Goal: Information Seeking & Learning: Find specific fact

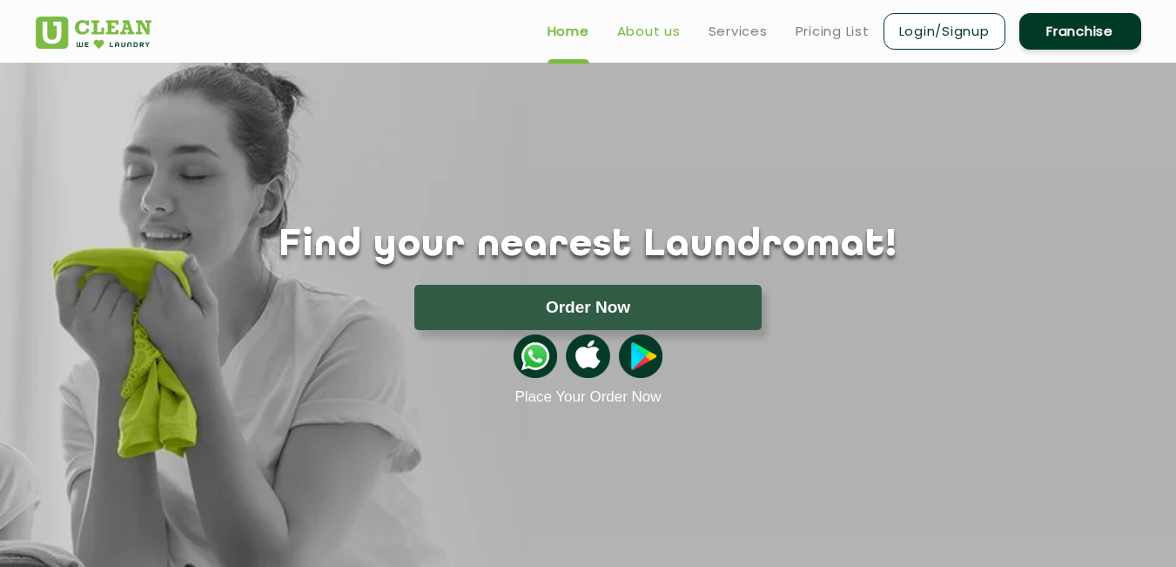
click at [646, 24] on link "About us" at bounding box center [649, 31] width 64 height 21
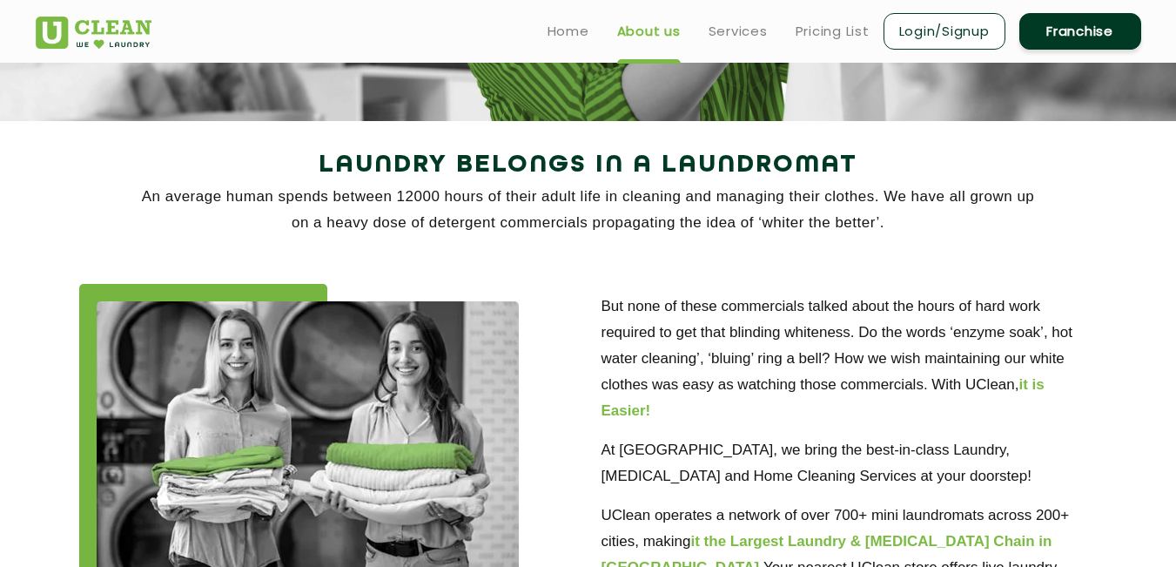
scroll to position [87, 0]
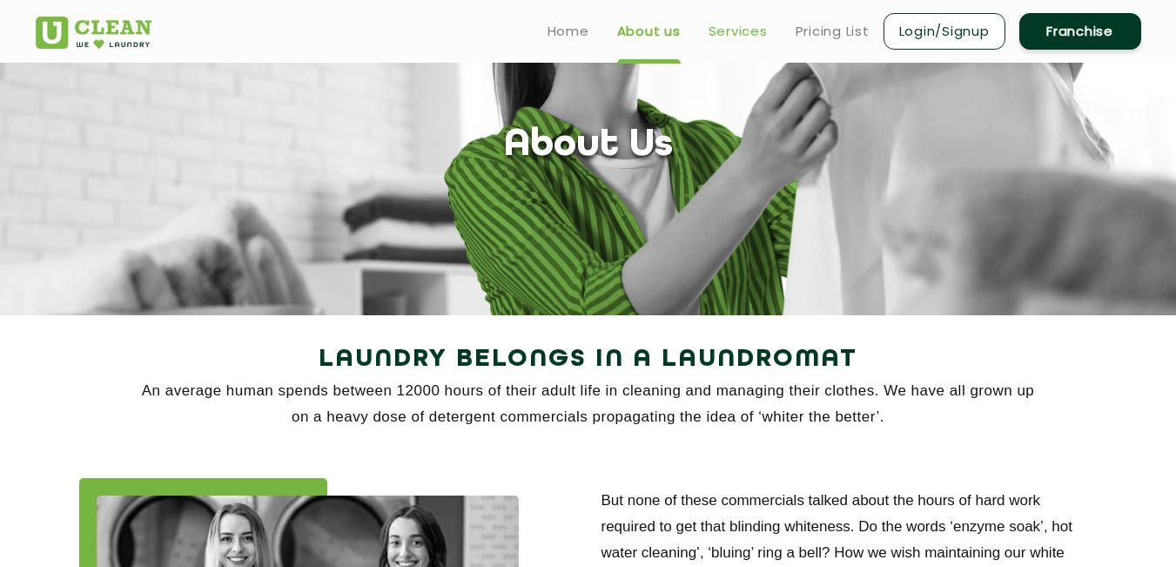
click at [725, 37] on link "Services" at bounding box center [738, 31] width 59 height 21
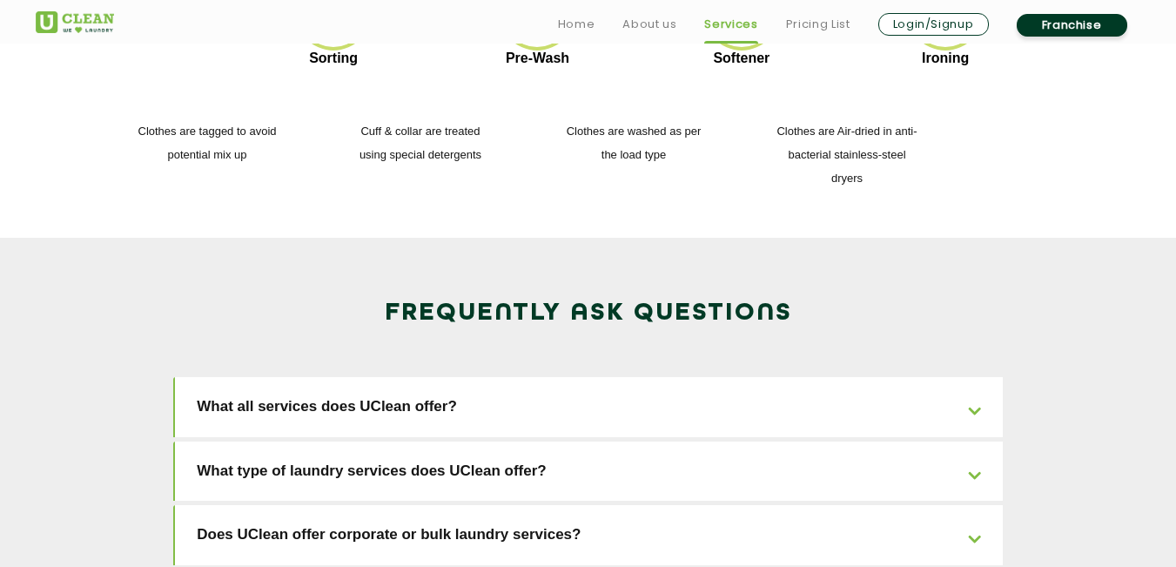
scroll to position [2611, 0]
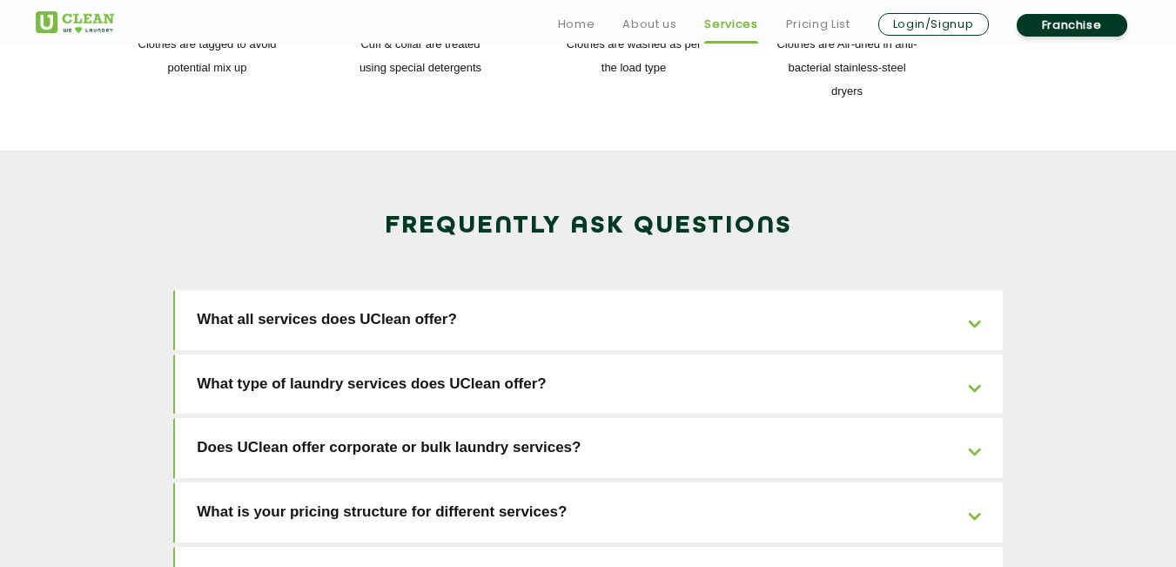
click at [969, 482] on link "What is your pricing structure for different services?" at bounding box center [589, 512] width 828 height 60
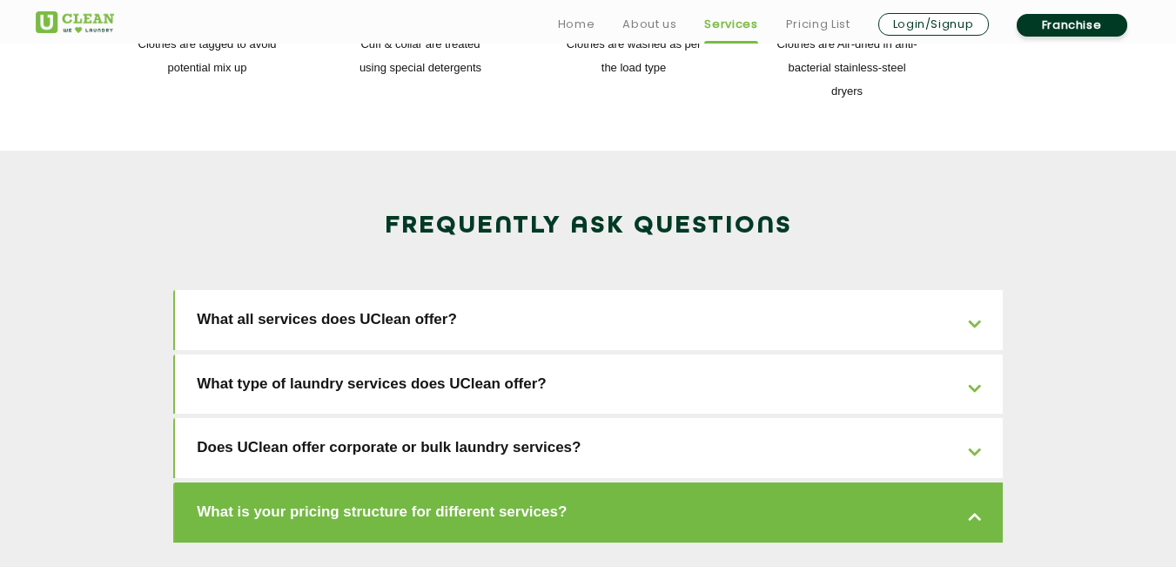
click at [970, 482] on link "What is your pricing structure for different services?" at bounding box center [589, 512] width 828 height 60
click at [969, 482] on link "What is your pricing structure for different services?" at bounding box center [589, 512] width 828 height 60
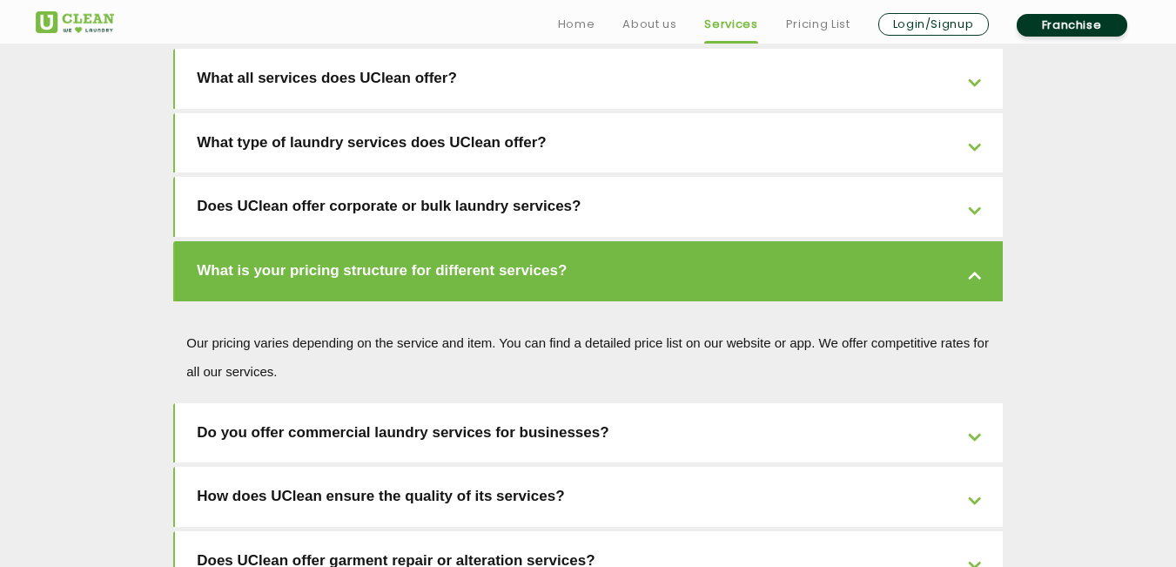
scroll to position [2872, 0]
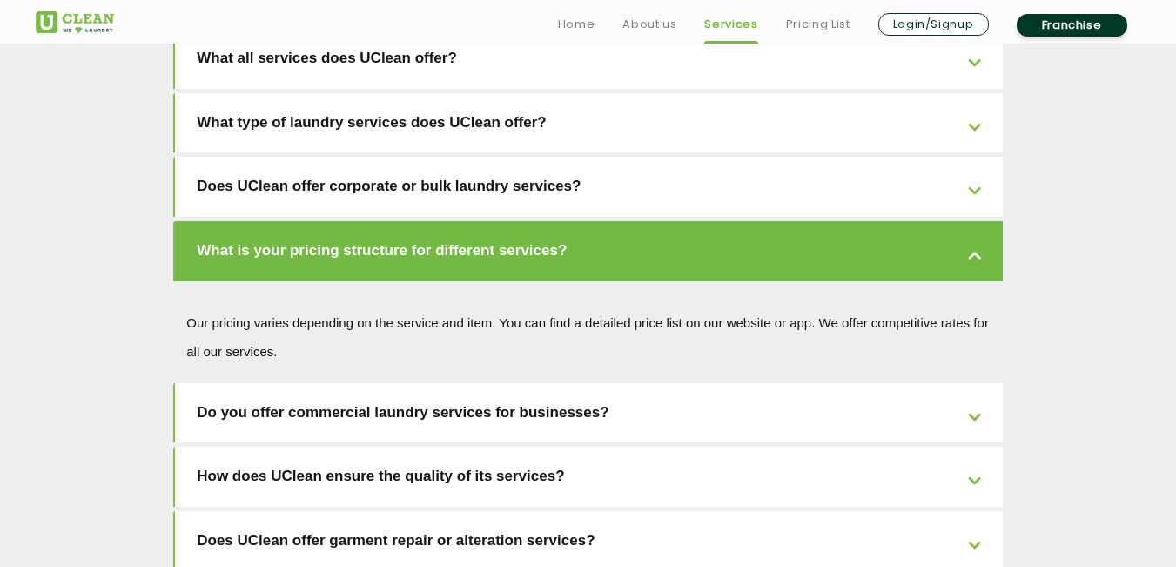
click at [975, 511] on link "Does UClean offer garment repair or alteration services?" at bounding box center [589, 541] width 828 height 60
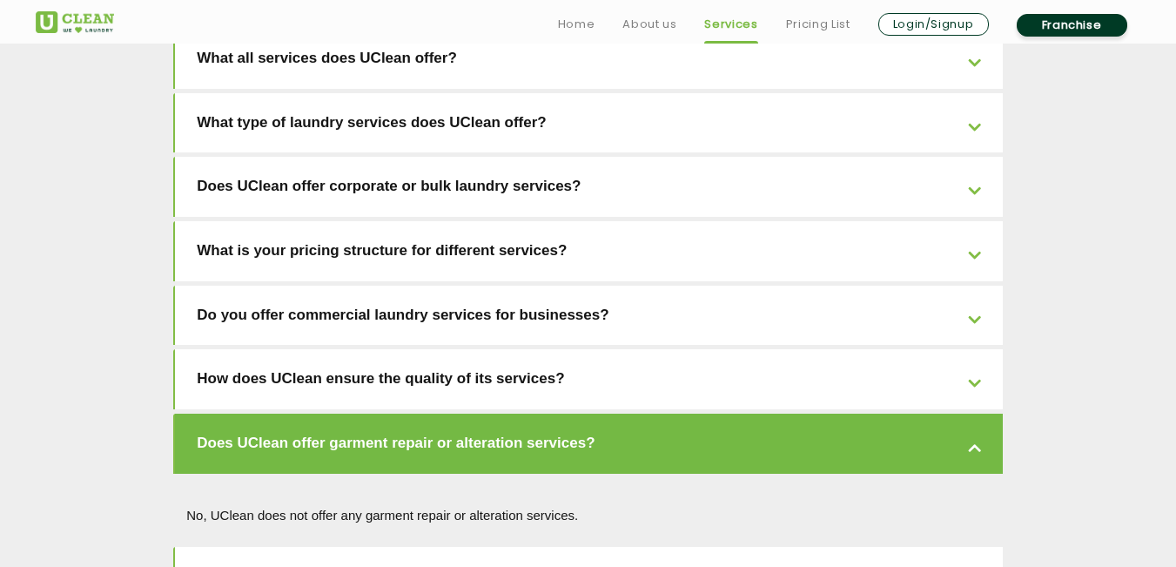
click at [971, 547] on link "Does UClean offer stain removal guarantees?" at bounding box center [589, 577] width 828 height 60
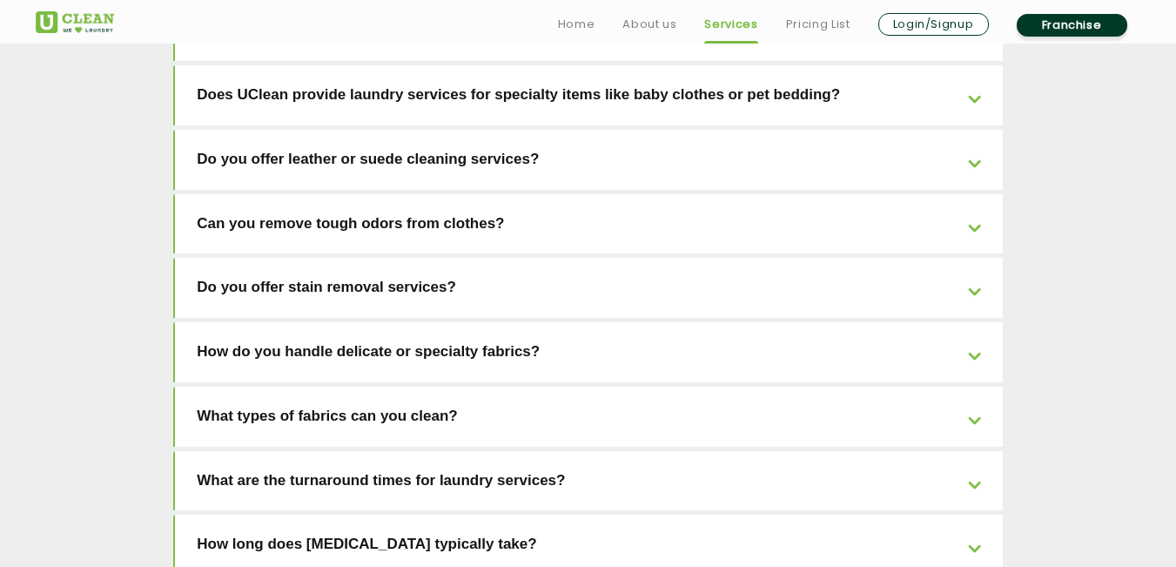
scroll to position [3656, 0]
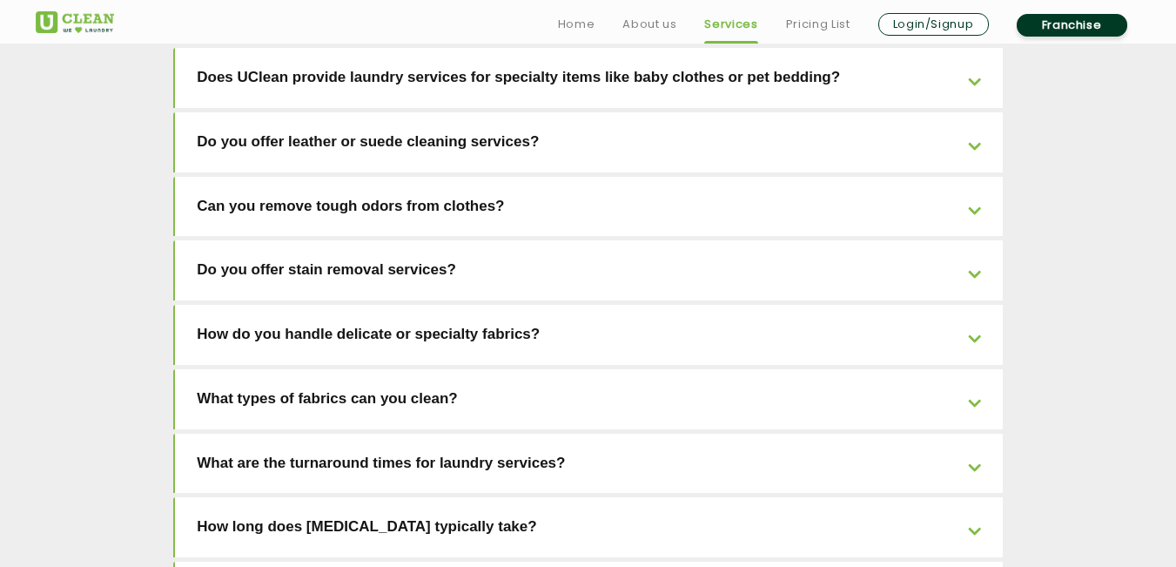
click at [969, 369] on link "What types of fabrics can you clean?" at bounding box center [589, 399] width 828 height 60
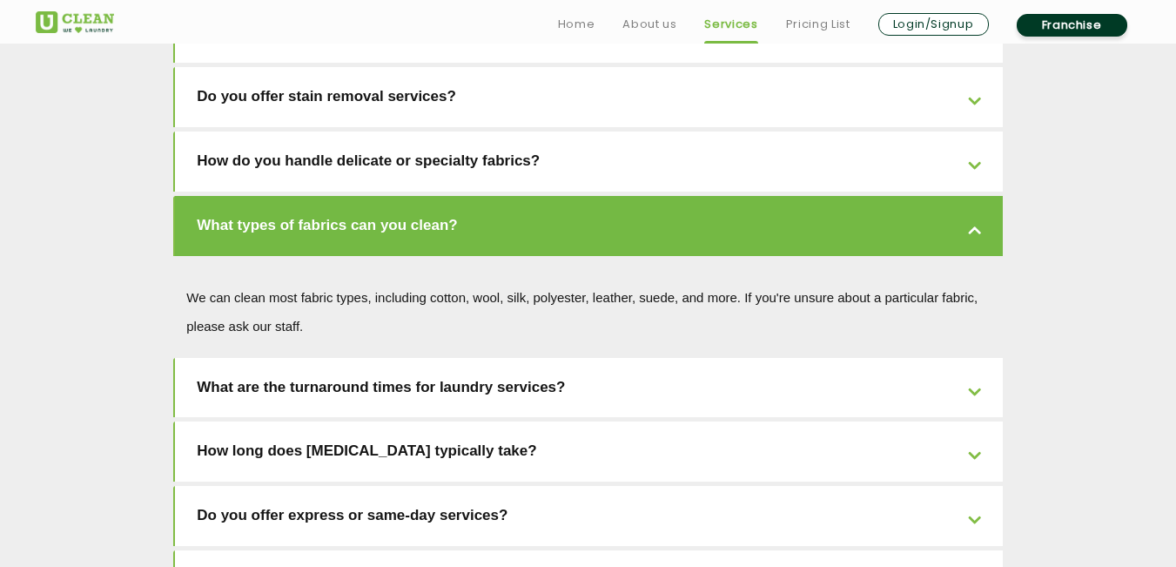
scroll to position [3732, 0]
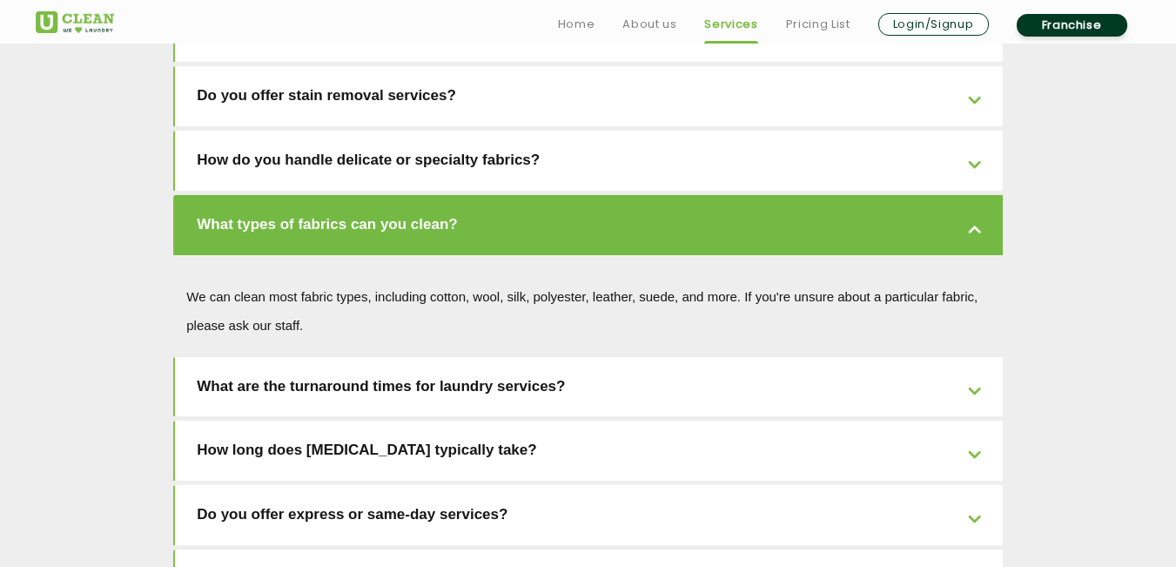
click at [970, 485] on link "Do you offer express or same-day services?" at bounding box center [589, 515] width 828 height 60
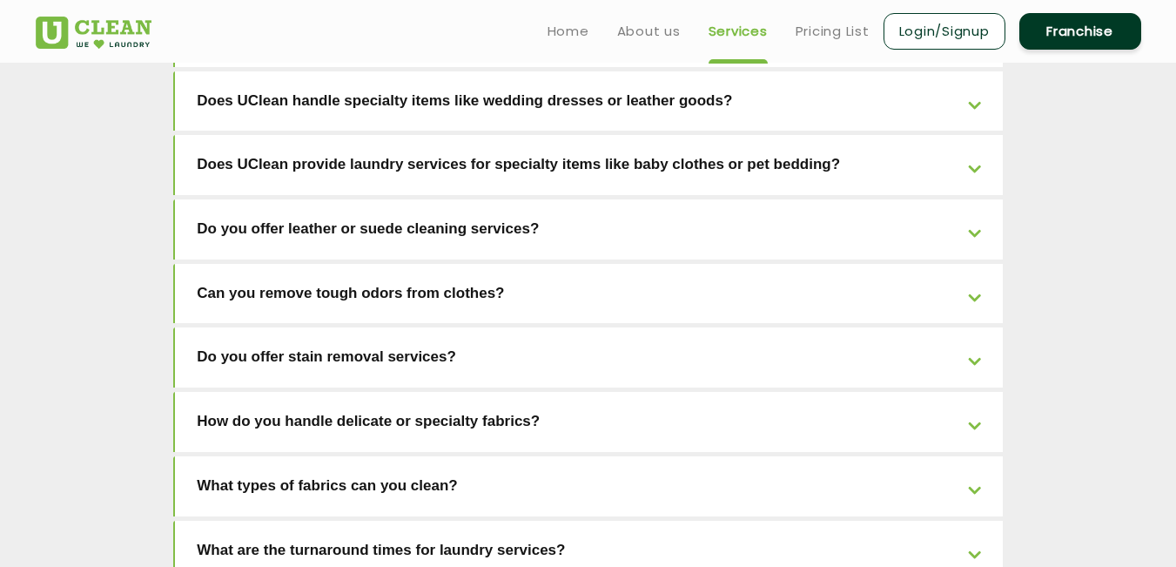
scroll to position [3384, 0]
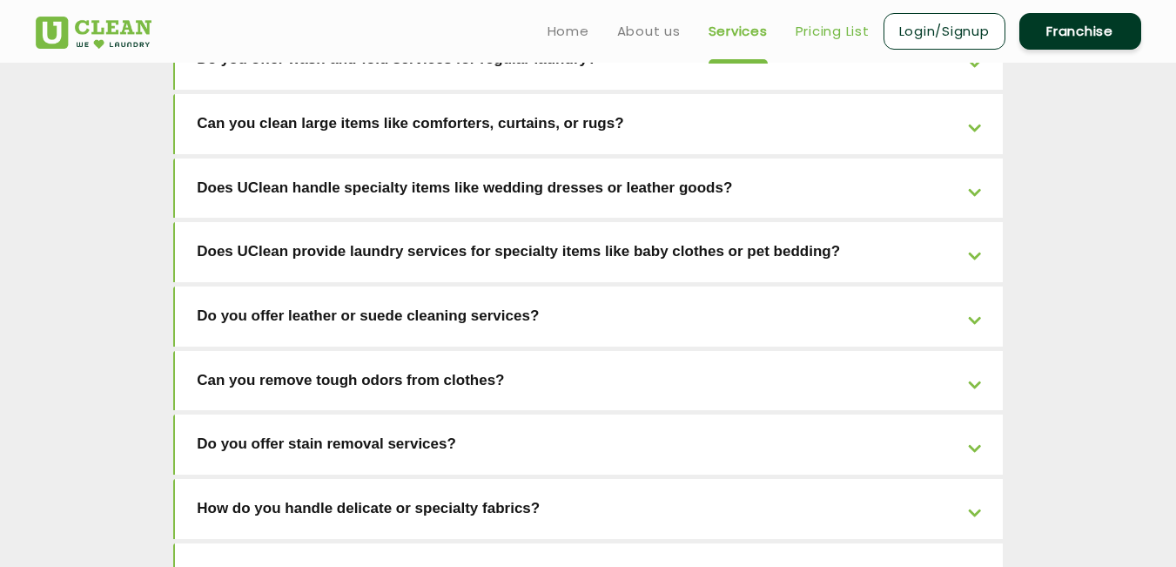
click at [835, 37] on link "Pricing List" at bounding box center [833, 31] width 74 height 21
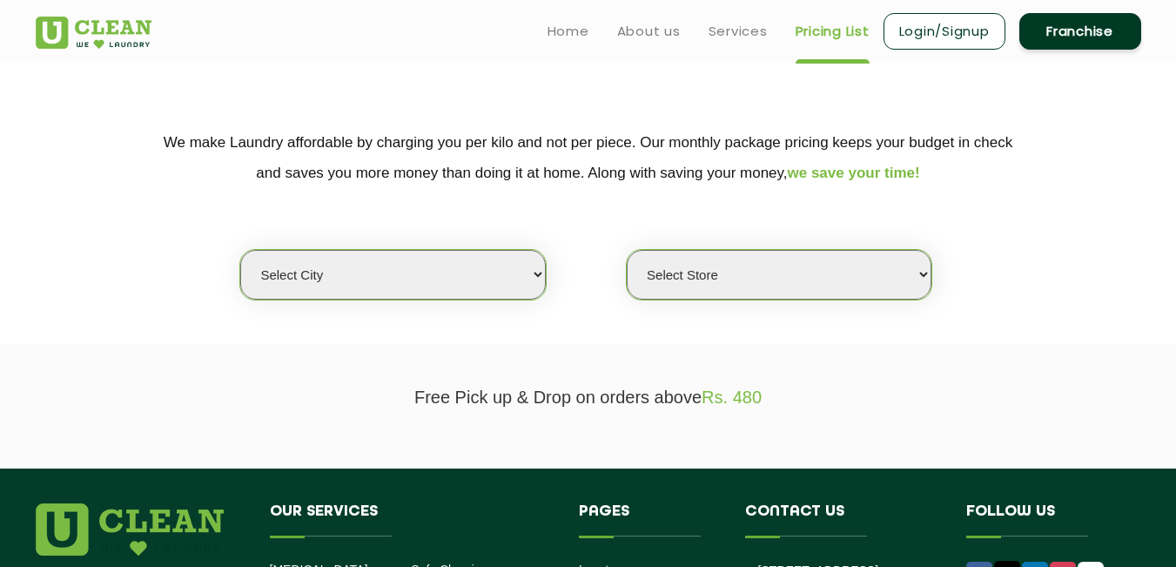
scroll to position [267, 0]
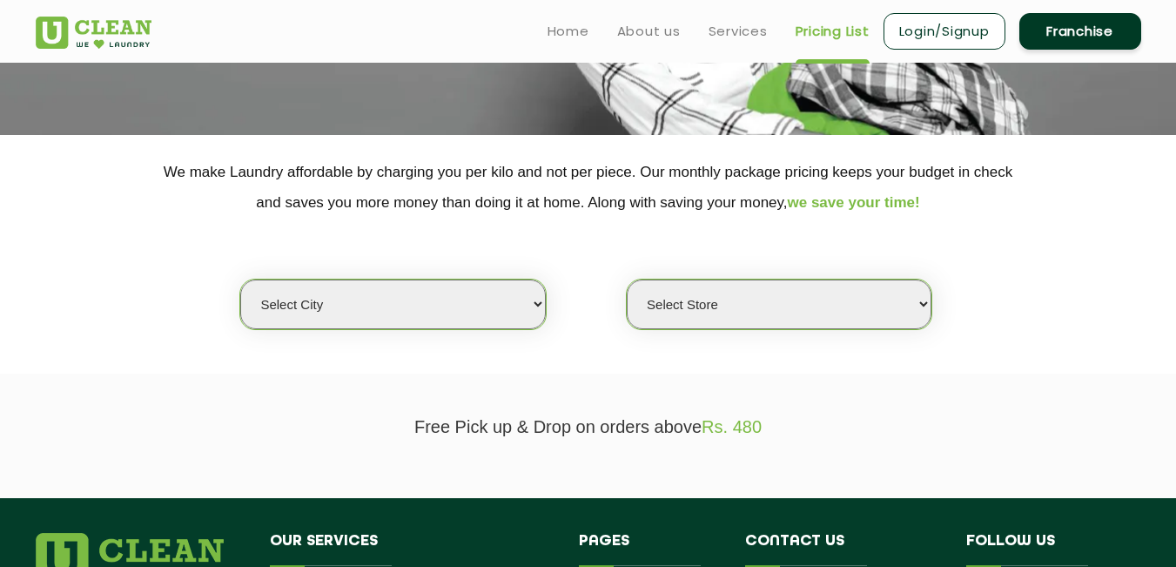
click at [541, 305] on select "Select city [GEOGRAPHIC_DATA] [GEOGRAPHIC_DATA] [GEOGRAPHIC_DATA] [GEOGRAPHIC_D…" at bounding box center [392, 304] width 305 height 50
select select "8"
click at [240, 279] on select "Select city [GEOGRAPHIC_DATA] [GEOGRAPHIC_DATA] [GEOGRAPHIC_DATA] [GEOGRAPHIC_D…" at bounding box center [392, 304] width 305 height 50
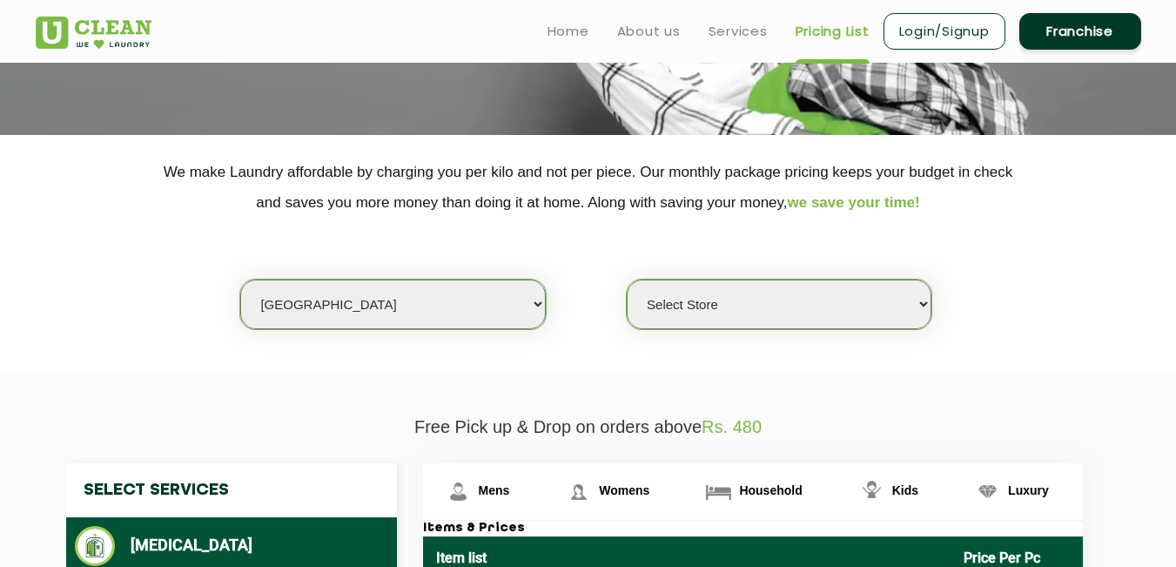
click at [865, 325] on select "Select Store [GEOGRAPHIC_DATA] [GEOGRAPHIC_DATA] [GEOGRAPHIC_DATA] [GEOGRAPHIC_…" at bounding box center [779, 304] width 305 height 50
select select "426"
click at [627, 279] on select "Select Store [GEOGRAPHIC_DATA] [GEOGRAPHIC_DATA] [GEOGRAPHIC_DATA] [GEOGRAPHIC_…" at bounding box center [779, 304] width 305 height 50
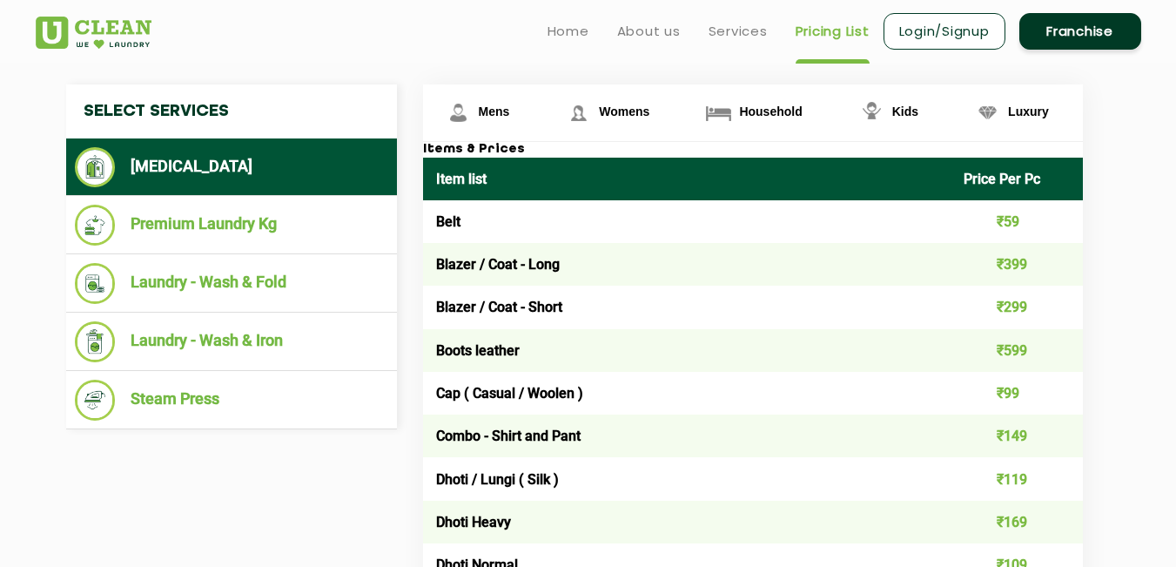
scroll to position [615, 0]
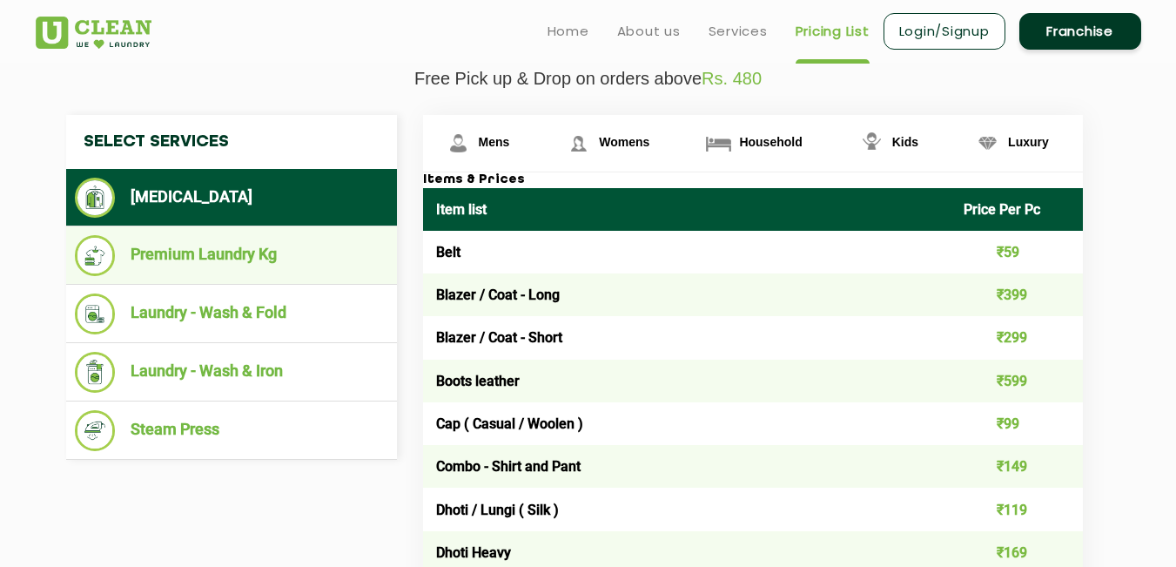
click at [292, 253] on li "Premium Laundry Kg" at bounding box center [231, 255] width 313 height 41
